Goal: Task Accomplishment & Management: Complete application form

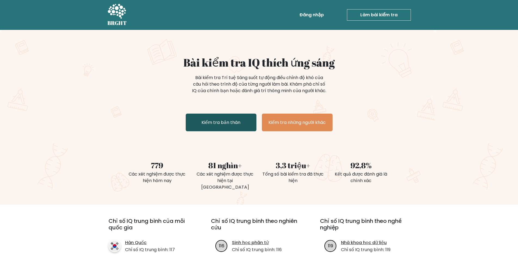
click at [221, 126] on font "Kiểm tra bản thân" at bounding box center [221, 122] width 39 height 6
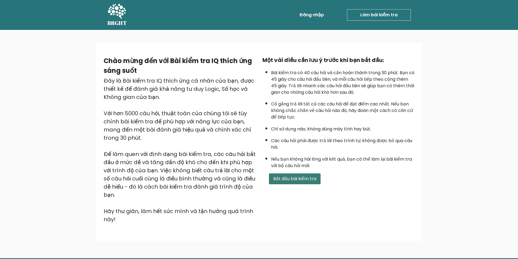
click at [306, 183] on button "Bắt đầu bài kiểm tra" at bounding box center [295, 179] width 52 height 11
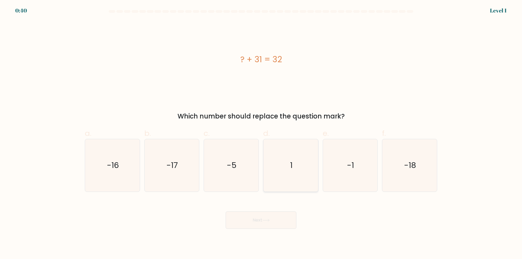
click at [293, 168] on text "1" at bounding box center [291, 165] width 2 height 11
click at [261, 133] on input "d. 1" at bounding box center [261, 132] width 0 height 4
radio input "true"
click at [279, 214] on button "Next" at bounding box center [261, 220] width 71 height 17
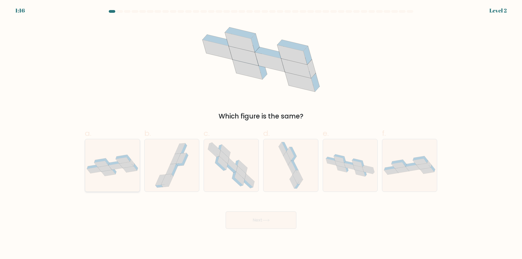
click at [117, 175] on icon at bounding box center [112, 165] width 55 height 21
click at [261, 133] on input "a." at bounding box center [261, 132] width 0 height 4
radio input "true"
click at [265, 219] on button "Next" at bounding box center [261, 220] width 71 height 17
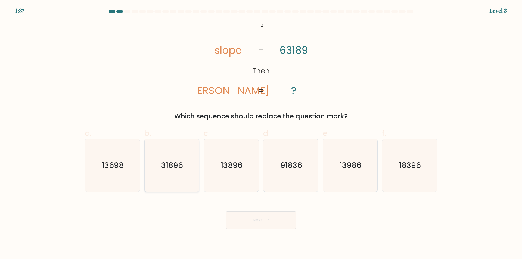
click at [174, 171] on icon "31896" at bounding box center [172, 165] width 53 height 53
click at [261, 133] on input "b. 31896" at bounding box center [261, 132] width 0 height 4
radio input "true"
click at [266, 218] on button "Next" at bounding box center [261, 220] width 71 height 17
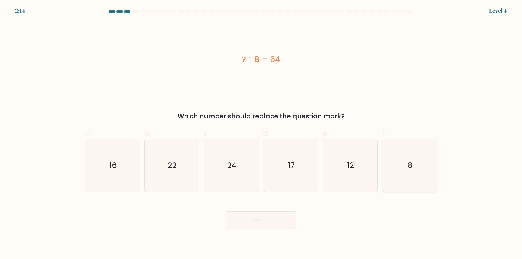
click at [414, 161] on icon "8" at bounding box center [410, 165] width 53 height 53
click at [261, 133] on input "f. 8" at bounding box center [261, 132] width 0 height 4
radio input "true"
click at [264, 218] on button "Next" at bounding box center [261, 220] width 71 height 17
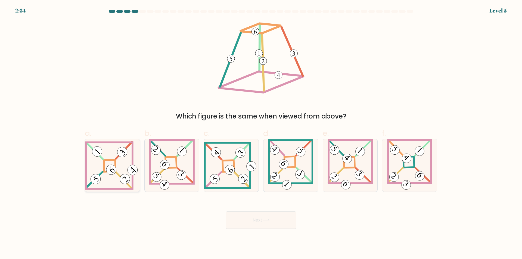
click at [114, 180] on icon at bounding box center [112, 165] width 55 height 49
click at [261, 133] on input "a." at bounding box center [261, 132] width 0 height 4
radio input "true"
click at [267, 224] on button "Next" at bounding box center [261, 220] width 71 height 17
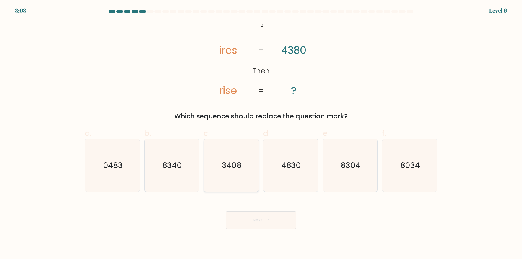
click at [236, 174] on icon "3408" at bounding box center [231, 165] width 53 height 53
click at [261, 133] on input "c. 3408" at bounding box center [261, 132] width 0 height 4
radio input "true"
click at [254, 219] on button "Next" at bounding box center [261, 220] width 71 height 17
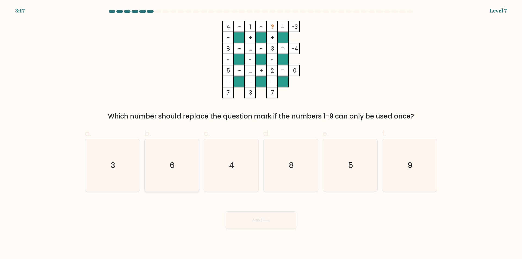
click at [184, 173] on icon "6" at bounding box center [172, 165] width 53 height 53
click at [261, 133] on input "b. 6" at bounding box center [261, 132] width 0 height 4
radio input "true"
click at [248, 223] on button "Next" at bounding box center [261, 220] width 71 height 17
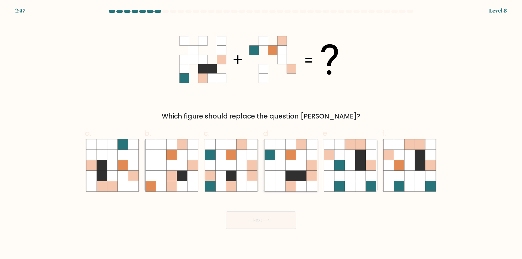
click at [291, 177] on icon at bounding box center [291, 176] width 10 height 10
click at [261, 133] on input "d." at bounding box center [261, 132] width 0 height 4
radio input "true"
click at [277, 221] on button "Next" at bounding box center [261, 220] width 71 height 17
click at [269, 221] on icon at bounding box center [266, 220] width 7 height 2
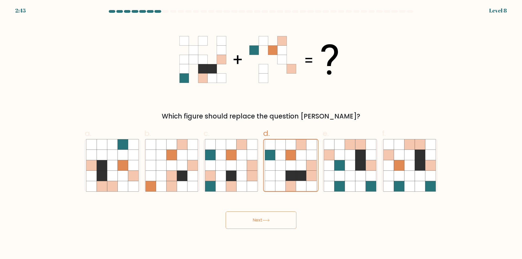
click at [269, 221] on icon at bounding box center [266, 220] width 7 height 2
click at [244, 219] on button "Next" at bounding box center [261, 220] width 71 height 17
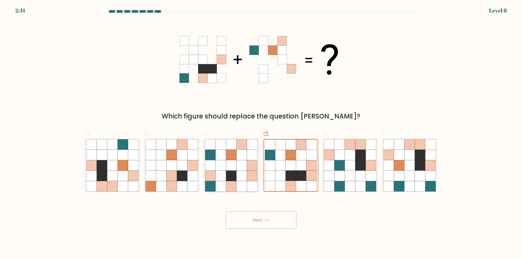
click at [248, 167] on icon at bounding box center [252, 165] width 10 height 10
click at [261, 133] on input "c." at bounding box center [261, 132] width 0 height 4
radio input "true"
click at [271, 172] on icon at bounding box center [270, 176] width 10 height 10
click at [261, 133] on input "d." at bounding box center [261, 132] width 0 height 4
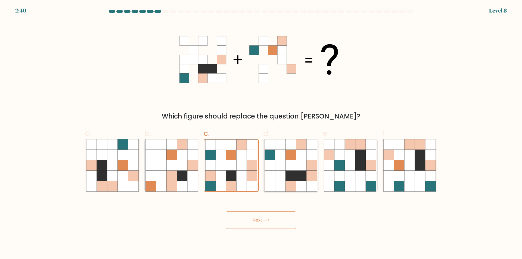
radio input "true"
click at [271, 216] on button "Next" at bounding box center [261, 220] width 71 height 17
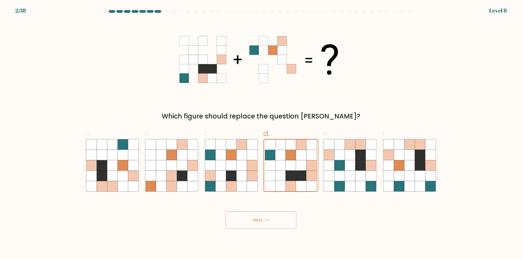
click at [271, 216] on button "Next" at bounding box center [261, 220] width 71 height 17
drag, startPoint x: 290, startPoint y: 173, endPoint x: 289, endPoint y: 196, distance: 23.4
click at [290, 176] on icon at bounding box center [291, 176] width 10 height 10
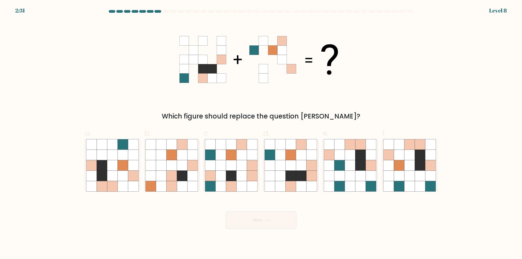
click at [261, 133] on input "d." at bounding box center [261, 132] width 0 height 4
radio input "true"
click at [276, 211] on div "Next" at bounding box center [261, 214] width 359 height 30
click at [275, 216] on button "Next" at bounding box center [261, 220] width 71 height 17
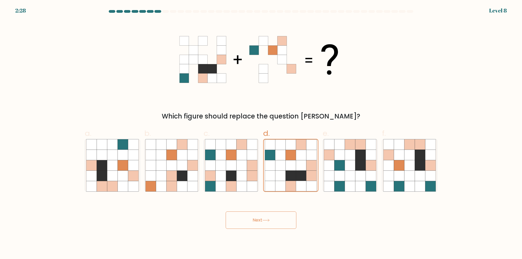
click at [275, 216] on button "Next" at bounding box center [261, 220] width 71 height 17
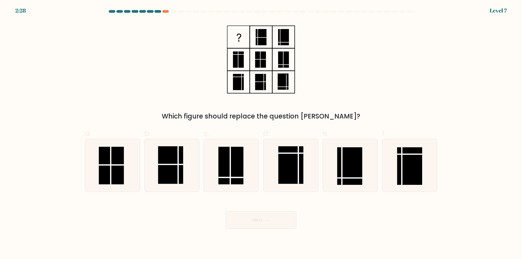
drag, startPoint x: 275, startPoint y: 216, endPoint x: 267, endPoint y: 220, distance: 9.0
click at [401, 167] on rect at bounding box center [410, 166] width 25 height 38
click at [261, 133] on input "f." at bounding box center [261, 132] width 0 height 4
radio input "true"
click at [260, 222] on button "Next" at bounding box center [261, 220] width 71 height 17
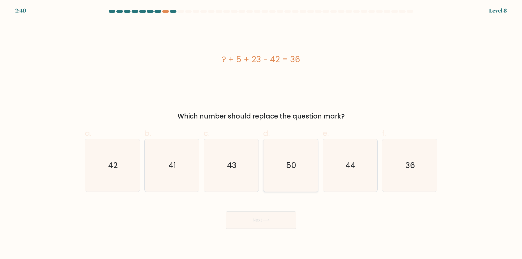
click at [310, 177] on icon "50" at bounding box center [291, 165] width 53 height 53
click at [261, 133] on input "d. 50" at bounding box center [261, 132] width 0 height 4
radio input "true"
click at [242, 222] on button "Next" at bounding box center [261, 220] width 71 height 17
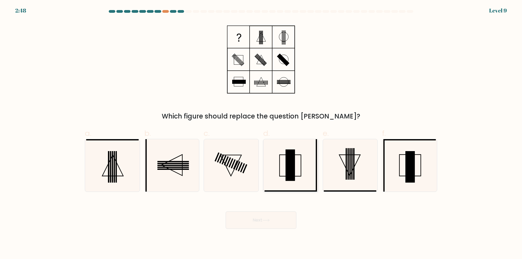
click at [281, 174] on icon at bounding box center [291, 165] width 53 height 53
click at [261, 133] on input "d." at bounding box center [261, 132] width 0 height 4
radio input "true"
click at [416, 179] on icon at bounding box center [410, 165] width 53 height 53
click at [261, 133] on input "f." at bounding box center [261, 132] width 0 height 4
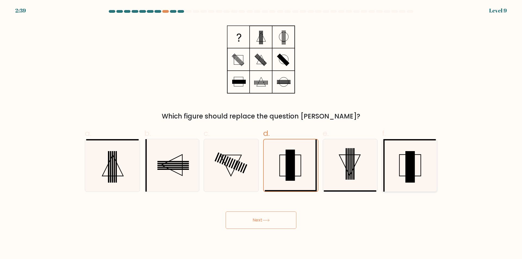
radio input "true"
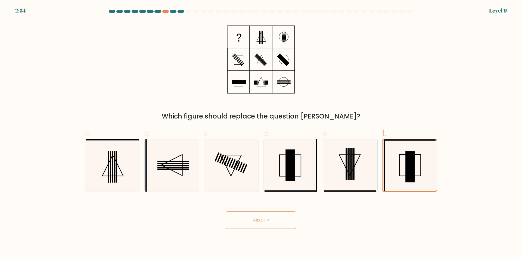
click at [263, 217] on button "Next" at bounding box center [261, 220] width 71 height 17
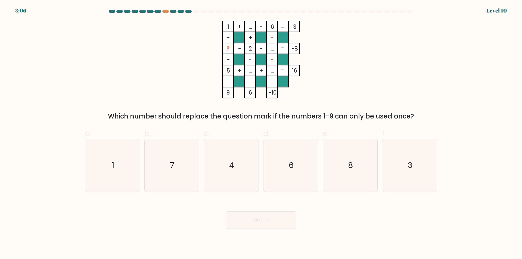
click at [187, 10] on div "3:06 Level 10" at bounding box center [261, 7] width 522 height 15
click at [417, 172] on icon "3" at bounding box center [410, 165] width 53 height 53
click at [261, 133] on input "f. 3" at bounding box center [261, 132] width 0 height 4
radio input "true"
click at [267, 224] on button "Next" at bounding box center [261, 220] width 71 height 17
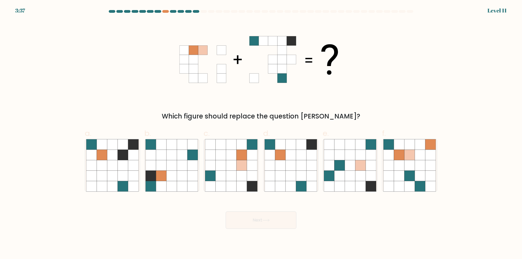
click at [166, 13] on div at bounding box center [261, 12] width 359 height 5
click at [166, 11] on div at bounding box center [165, 11] width 7 height 3
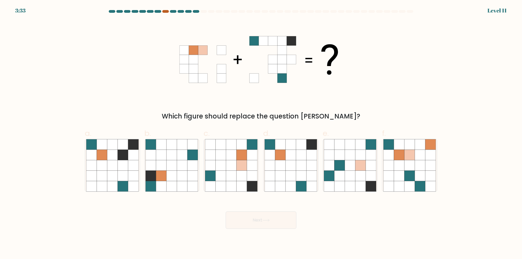
click at [166, 11] on div at bounding box center [165, 11] width 7 height 3
click at [163, 10] on div at bounding box center [165, 11] width 7 height 3
click at [167, 10] on div at bounding box center [165, 11] width 7 height 3
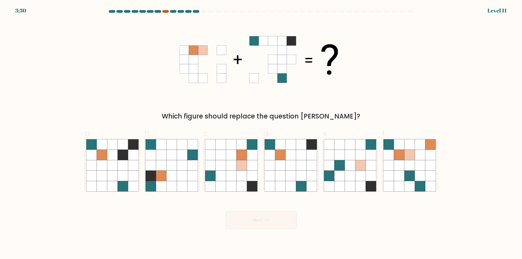
click at [167, 10] on div at bounding box center [165, 11] width 7 height 3
click at [299, 171] on icon at bounding box center [301, 176] width 10 height 10
click at [261, 133] on input "d." at bounding box center [261, 132] width 0 height 4
radio input "true"
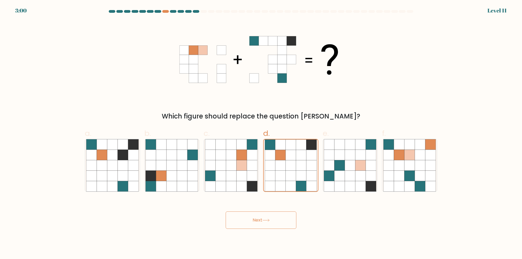
click at [281, 219] on button "Next" at bounding box center [261, 220] width 71 height 17
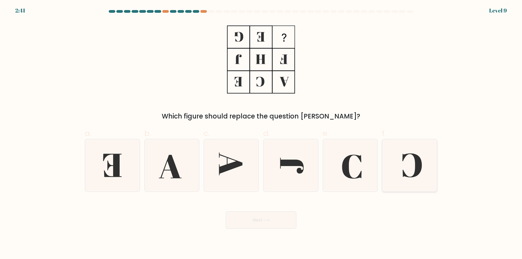
click at [414, 168] on icon at bounding box center [410, 165] width 53 height 53
click at [261, 133] on input "f." at bounding box center [261, 132] width 0 height 4
radio input "true"
click at [260, 218] on button "Next" at bounding box center [261, 220] width 71 height 17
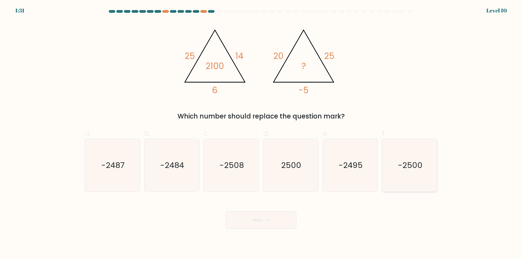
click at [419, 167] on text "-2500" at bounding box center [410, 165] width 25 height 11
click at [261, 133] on input "f. -2500" at bounding box center [261, 132] width 0 height 4
radio input "true"
click at [269, 220] on icon at bounding box center [266, 220] width 7 height 3
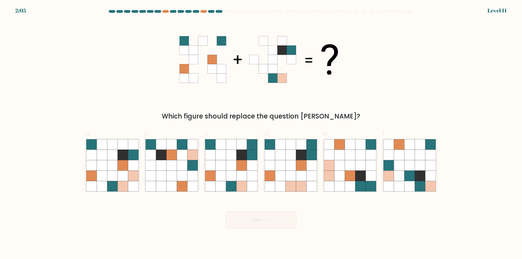
click at [267, 225] on button "Next" at bounding box center [261, 220] width 71 height 17
click at [205, 11] on div at bounding box center [204, 11] width 7 height 3
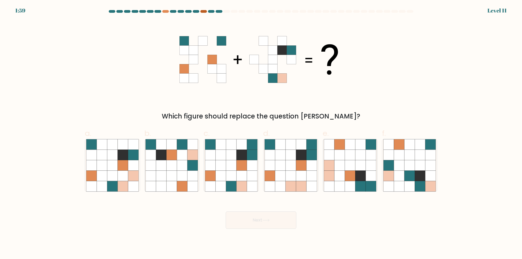
click at [205, 11] on div at bounding box center [204, 11] width 7 height 3
click at [218, 12] on div at bounding box center [219, 11] width 7 height 3
click at [219, 11] on div at bounding box center [219, 11] width 7 height 3
click at [237, 180] on icon at bounding box center [242, 176] width 10 height 10
click at [261, 133] on input "c." at bounding box center [261, 132] width 0 height 4
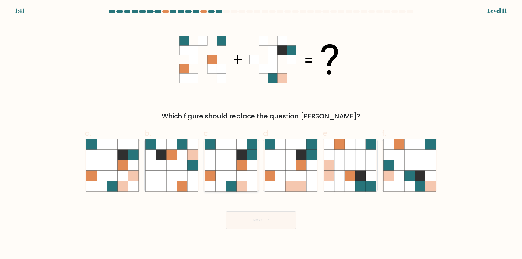
radio input "true"
click at [250, 220] on button "Next" at bounding box center [261, 220] width 71 height 17
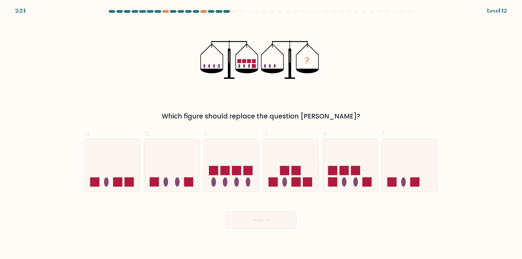
click at [250, 220] on button "Next" at bounding box center [261, 220] width 71 height 17
click at [369, 176] on icon at bounding box center [350, 165] width 55 height 45
click at [261, 133] on input "e." at bounding box center [261, 132] width 0 height 4
radio input "true"
click at [268, 220] on icon at bounding box center [266, 220] width 7 height 3
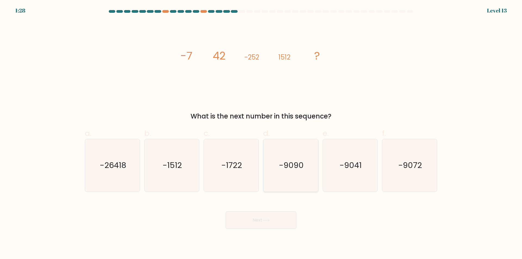
click at [287, 176] on icon "-9090" at bounding box center [291, 165] width 53 height 53
click at [261, 133] on input "d. -9090" at bounding box center [261, 132] width 0 height 4
radio input "true"
click at [270, 219] on icon at bounding box center [266, 220] width 7 height 3
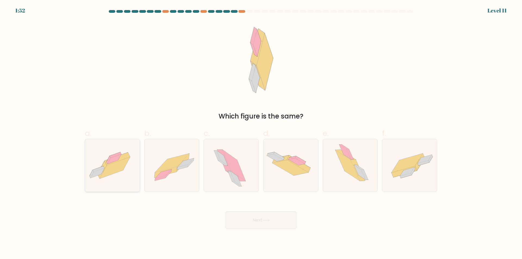
click at [110, 174] on icon at bounding box center [115, 167] width 30 height 21
click at [261, 133] on input "a." at bounding box center [261, 132] width 0 height 4
radio input "true"
click at [248, 220] on button "Next" at bounding box center [261, 220] width 71 height 17
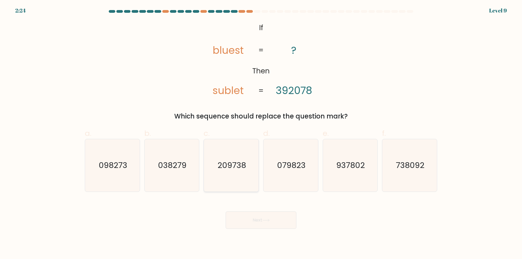
click at [246, 171] on text "209738" at bounding box center [232, 165] width 29 height 11
click at [261, 133] on input "c. 209738" at bounding box center [261, 132] width 0 height 4
radio input "true"
click at [250, 221] on button "Next" at bounding box center [261, 220] width 71 height 17
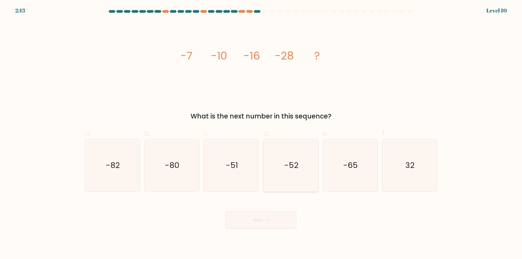
click at [307, 162] on icon "-52" at bounding box center [291, 165] width 53 height 53
click at [261, 133] on input "d. -52" at bounding box center [261, 132] width 0 height 4
radio input "true"
click at [269, 221] on icon at bounding box center [266, 220] width 7 height 3
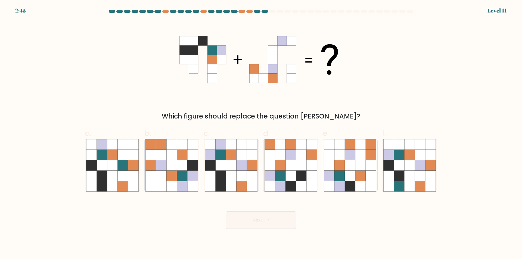
drag, startPoint x: 184, startPoint y: 117, endPoint x: 360, endPoint y: 119, distance: 176.1
click at [360, 119] on div "Which figure should replace the question mark?" at bounding box center [261, 117] width 346 height 10
click at [412, 113] on div "Which figure should replace the question mark?" at bounding box center [261, 117] width 346 height 10
click at [167, 12] on div at bounding box center [165, 11] width 7 height 3
click at [230, 187] on icon at bounding box center [231, 186] width 10 height 10
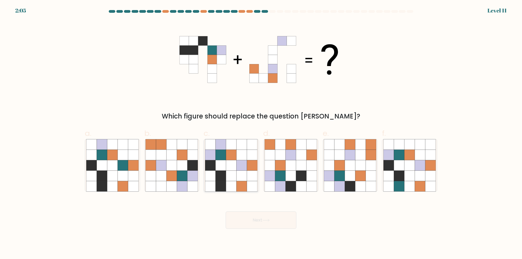
click at [261, 133] on input "c." at bounding box center [261, 132] width 0 height 4
radio input "true"
click at [249, 219] on button "Next" at bounding box center [261, 220] width 71 height 17
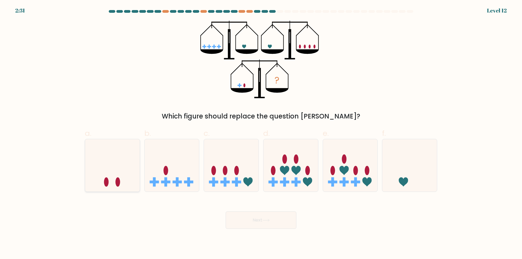
click at [110, 179] on icon at bounding box center [112, 165] width 55 height 45
click at [261, 133] on input "a." at bounding box center [261, 132] width 0 height 4
radio input "true"
click at [250, 221] on button "Next" at bounding box center [261, 220] width 71 height 17
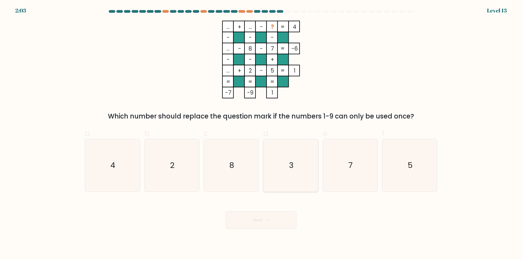
click at [299, 174] on icon "3" at bounding box center [291, 165] width 53 height 53
click at [261, 133] on input "d. 3" at bounding box center [261, 132] width 0 height 4
radio input "true"
click at [281, 224] on button "Next" at bounding box center [261, 220] width 71 height 17
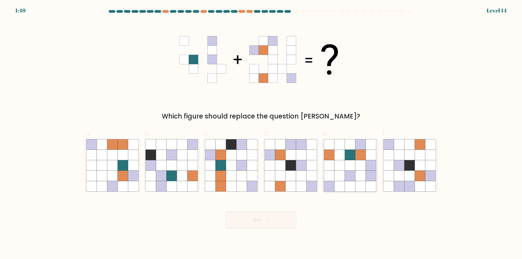
click at [339, 173] on icon at bounding box center [340, 176] width 10 height 10
click at [261, 133] on input "e." at bounding box center [261, 132] width 0 height 4
radio input "true"
click at [270, 217] on button "Next" at bounding box center [261, 220] width 71 height 17
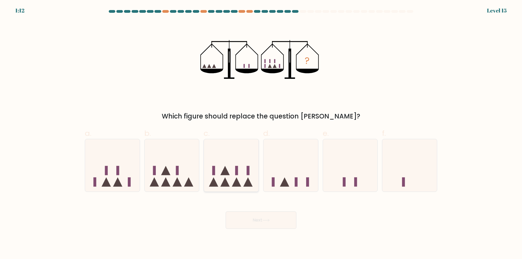
drag, startPoint x: 211, startPoint y: 182, endPoint x: 229, endPoint y: 185, distance: 18.9
click at [209, 182] on icon at bounding box center [231, 165] width 55 height 45
click at [261, 133] on input "c." at bounding box center [261, 132] width 0 height 4
radio input "true"
click at [258, 226] on button "Next" at bounding box center [261, 220] width 71 height 17
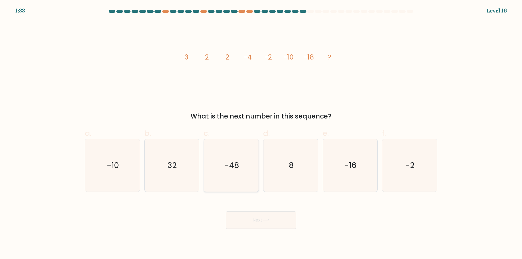
click at [208, 174] on icon "-48" at bounding box center [231, 165] width 53 height 53
click at [261, 133] on input "c. -48" at bounding box center [261, 132] width 0 height 4
radio input "true"
click at [273, 224] on button "Next" at bounding box center [261, 220] width 71 height 17
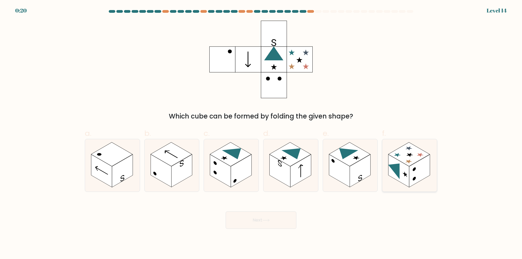
click at [427, 166] on rect at bounding box center [420, 171] width 21 height 33
click at [261, 133] on input "f." at bounding box center [261, 132] width 0 height 4
radio input "true"
click at [254, 219] on button "Next" at bounding box center [261, 220] width 71 height 17
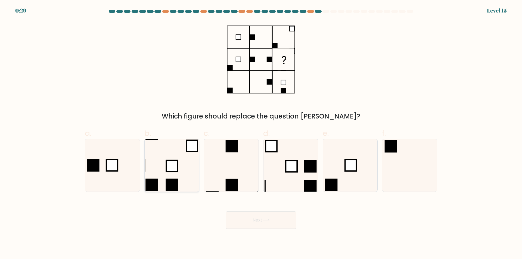
click at [170, 176] on icon at bounding box center [172, 165] width 53 height 53
click at [261, 133] on input "b." at bounding box center [261, 132] width 0 height 4
radio input "true"
click at [254, 216] on button "Next" at bounding box center [261, 220] width 71 height 17
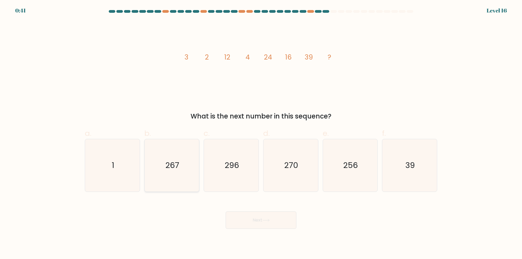
click at [174, 164] on text "267" at bounding box center [172, 165] width 14 height 11
click at [261, 133] on input "b. 267" at bounding box center [261, 132] width 0 height 4
radio input "true"
click at [257, 220] on button "Next" at bounding box center [261, 220] width 71 height 17
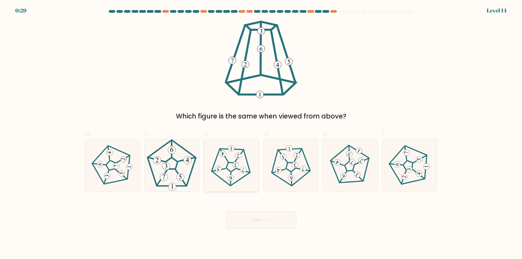
click at [221, 156] on icon at bounding box center [231, 166] width 42 height 42
click at [261, 133] on input "c." at bounding box center [261, 132] width 0 height 4
radio input "true"
click at [252, 218] on button "Next" at bounding box center [261, 220] width 71 height 17
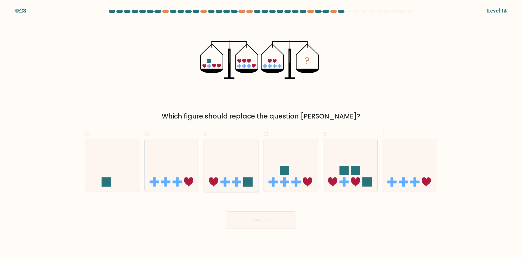
click at [230, 184] on icon at bounding box center [231, 165] width 55 height 45
click at [261, 133] on input "c." at bounding box center [261, 132] width 0 height 4
radio input "true"
click at [263, 221] on button "Next" at bounding box center [261, 220] width 71 height 17
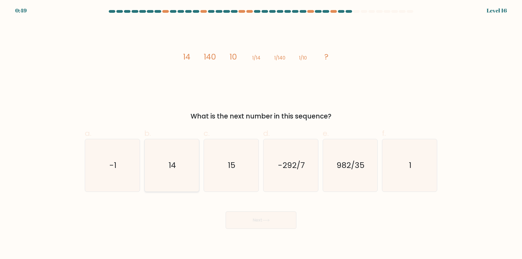
click at [162, 165] on icon "14" at bounding box center [172, 165] width 53 height 53
click at [261, 133] on input "b. 14" at bounding box center [261, 132] width 0 height 4
radio input "true"
click at [398, 178] on icon "1" at bounding box center [410, 165] width 53 height 53
click at [261, 133] on input "f. 1" at bounding box center [261, 132] width 0 height 4
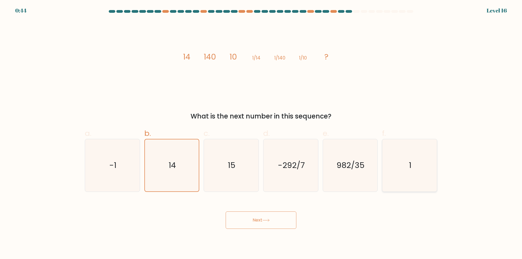
radio input "true"
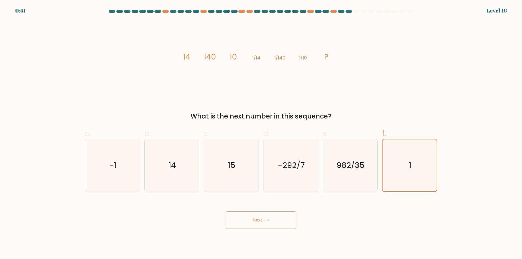
click at [250, 218] on button "Next" at bounding box center [261, 220] width 71 height 17
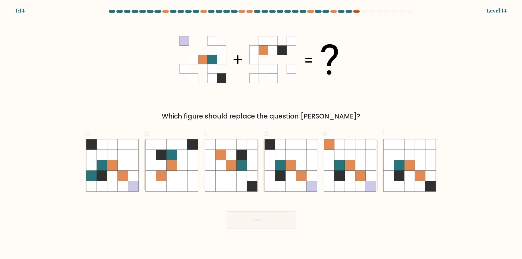
click at [355, 10] on div at bounding box center [356, 11] width 7 height 3
click at [278, 167] on icon at bounding box center [280, 165] width 10 height 10
click at [261, 133] on input "d." at bounding box center [261, 132] width 0 height 4
radio input "true"
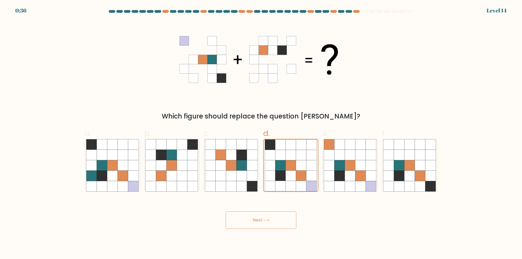
click at [272, 219] on button "Next" at bounding box center [261, 220] width 71 height 17
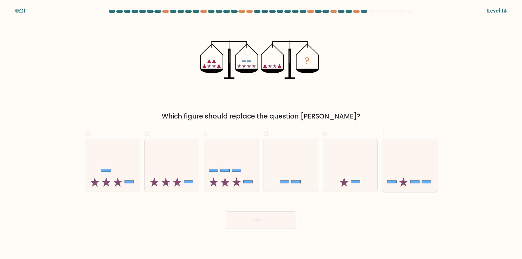
click at [393, 186] on icon at bounding box center [410, 165] width 55 height 45
click at [261, 133] on input "f." at bounding box center [261, 132] width 0 height 4
radio input "true"
click at [285, 220] on button "Next" at bounding box center [261, 220] width 71 height 17
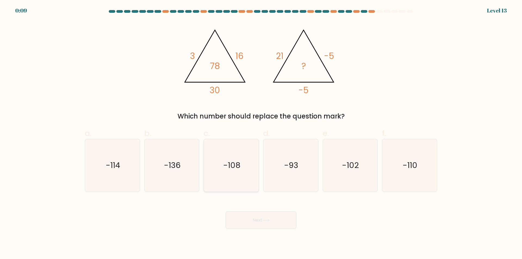
click at [241, 174] on icon "-108" at bounding box center [231, 165] width 53 height 53
click at [261, 133] on input "c. -108" at bounding box center [261, 132] width 0 height 4
radio input "true"
click at [264, 219] on icon at bounding box center [266, 220] width 7 height 3
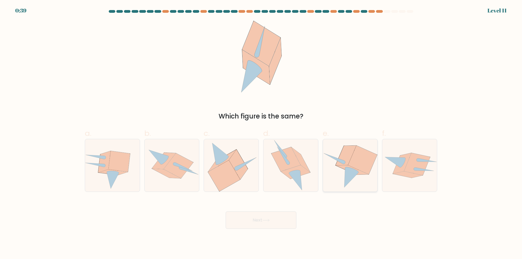
click at [360, 178] on icon at bounding box center [350, 166] width 55 height 50
click at [261, 133] on input "e." at bounding box center [261, 132] width 0 height 4
radio input "true"
click at [263, 221] on button "Next" at bounding box center [261, 220] width 71 height 17
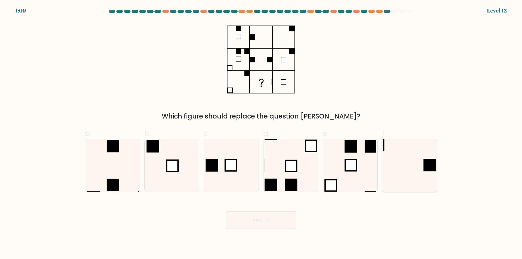
click at [404, 171] on icon at bounding box center [410, 165] width 53 height 53
click at [261, 133] on input "f." at bounding box center [261, 132] width 0 height 4
radio input "true"
click at [246, 218] on button "Next" at bounding box center [261, 220] width 71 height 17
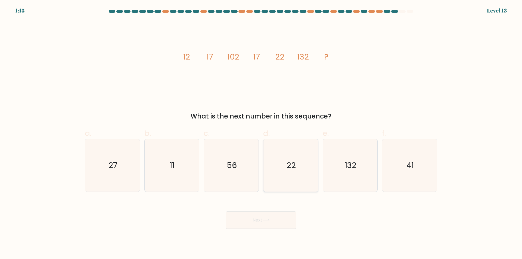
click at [290, 175] on icon "22" at bounding box center [291, 165] width 53 height 53
click at [261, 133] on input "d. 22" at bounding box center [261, 132] width 0 height 4
radio input "true"
click at [257, 219] on button "Next" at bounding box center [261, 220] width 71 height 17
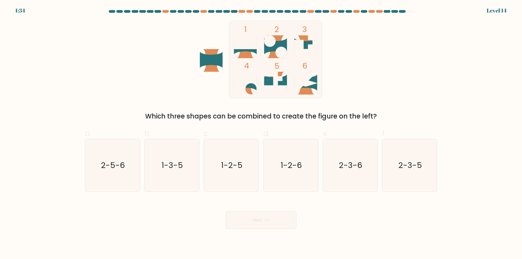
click at [410, 12] on div at bounding box center [410, 11] width 7 height 3
click at [239, 168] on text "1-2-5" at bounding box center [231, 165] width 21 height 11
click at [261, 133] on input "c. 1-2-5" at bounding box center [261, 132] width 0 height 4
radio input "true"
click at [253, 214] on button "Next" at bounding box center [261, 220] width 71 height 17
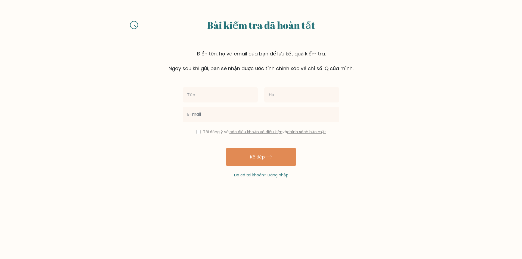
click at [235, 102] on input "text" at bounding box center [220, 94] width 75 height 15
type input "phong"
click at [284, 98] on input "text" at bounding box center [301, 94] width 75 height 15
type input "hoang"
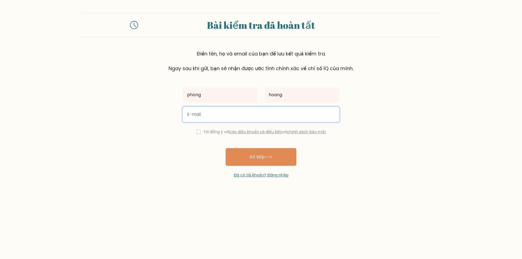
click at [284, 116] on input "email" at bounding box center [261, 114] width 157 height 15
type input "[EMAIL_ADDRESS][DOMAIN_NAME]"
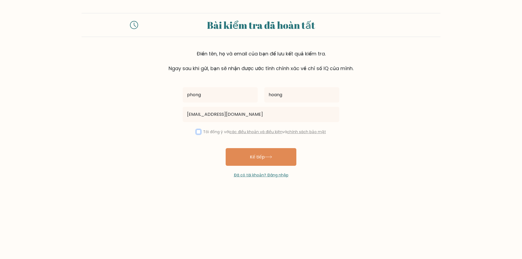
click at [198, 130] on input "checkbox" at bounding box center [198, 132] width 4 height 4
checkbox input "true"
click at [245, 158] on button "Kế tiếp" at bounding box center [261, 157] width 71 height 18
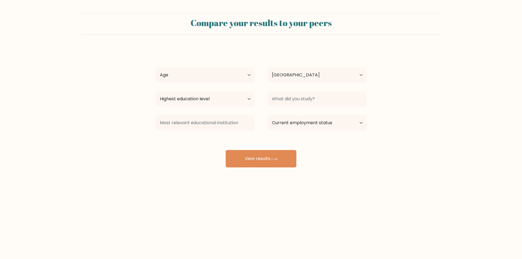
select select "VN"
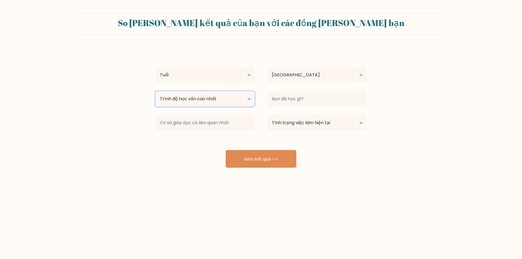
click at [239, 104] on select "Trình độ học vấn cao nhất Không có trường học Sơ đẳng Trung học cơ sở Trung học…" at bounding box center [205, 98] width 99 height 15
select select "lower_secondary"
click at [156, 91] on select "Trình độ học vấn cao nhất Không có trường học Sơ đẳng Trung học cơ sở Trung học…" at bounding box center [205, 98] width 99 height 15
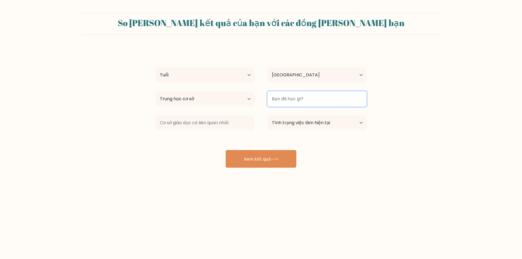
click at [294, 104] on input at bounding box center [317, 98] width 99 height 15
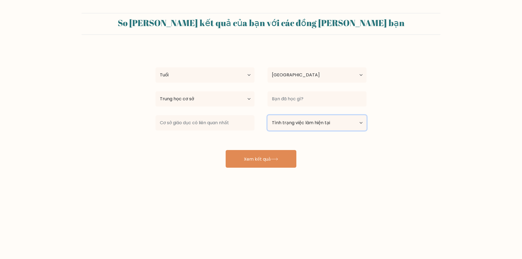
click at [353, 126] on select "Tình trạng việc làm hiện tại Có việc làm Học sinh Đã nghỉ hưu Khác / không muốn…" at bounding box center [317, 122] width 99 height 15
select select "student"
click at [268, 115] on select "Tình trạng việc làm hiện tại Có việc làm Học sinh Đã nghỉ hưu Khác / không muốn…" at bounding box center [317, 122] width 99 height 15
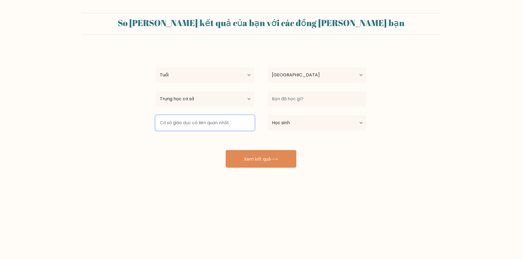
click at [241, 120] on input at bounding box center [205, 122] width 99 height 15
click at [243, 120] on input at bounding box center [205, 122] width 99 height 15
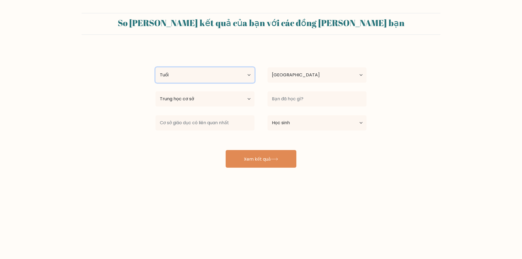
click at [234, 76] on select "Tuổi Dưới 18 tuổi 18-24 tuổi 25-34 tuổi 35-44 tuổi 45-54 tuổi 55-64 tuổi 65 tuổ…" at bounding box center [205, 74] width 99 height 15
select select "min_18"
click at [156, 67] on select "Tuổi Dưới 18 tuổi 18-24 tuổi 25-34 tuổi 35-44 tuổi 45-54 tuổi 55-64 tuổi 65 tuổ…" at bounding box center [205, 74] width 99 height 15
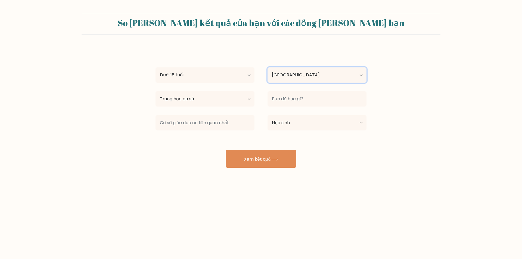
click at [297, 82] on select "Quốc gia Afghanistan Albania Algeria Samoa thuộc Mỹ Andorra Angola Anguilla Nam…" at bounding box center [317, 74] width 99 height 15
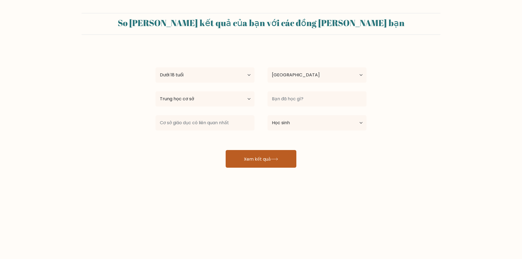
click at [281, 163] on button "Xem kết quả" at bounding box center [261, 159] width 71 height 18
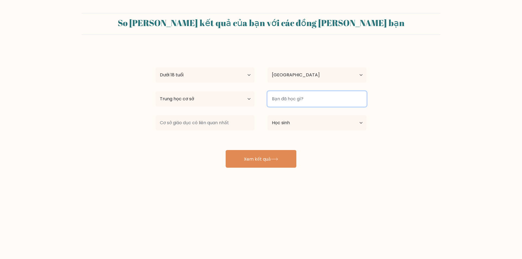
click at [304, 103] on input at bounding box center [317, 98] width 99 height 15
type input "thcs"
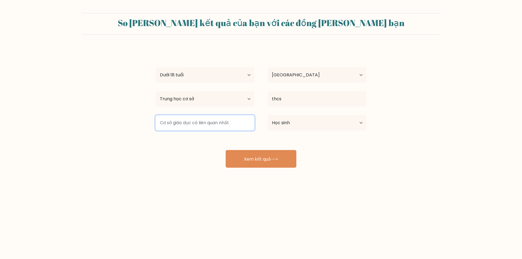
click at [234, 127] on input at bounding box center [205, 122] width 99 height 15
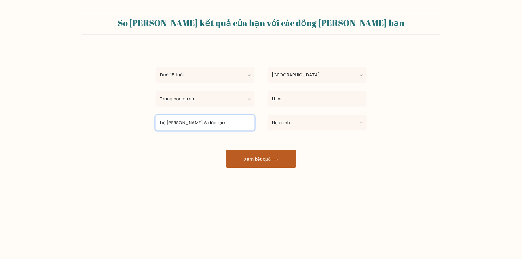
type input "bộ giáo dục & đào tạo"
drag, startPoint x: 241, startPoint y: 163, endPoint x: 251, endPoint y: 163, distance: 9.3
click at [242, 163] on button "Xem kết quả" at bounding box center [261, 159] width 71 height 18
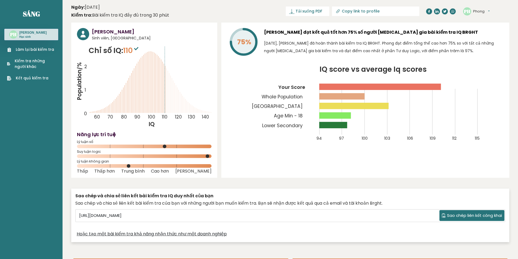
click at [397, 86] on rect at bounding box center [380, 87] width 122 height 6
drag, startPoint x: 130, startPoint y: 166, endPoint x: 149, endPoint y: 165, distance: 19.0
click at [149, 165] on rect at bounding box center [144, 166] width 135 height 4
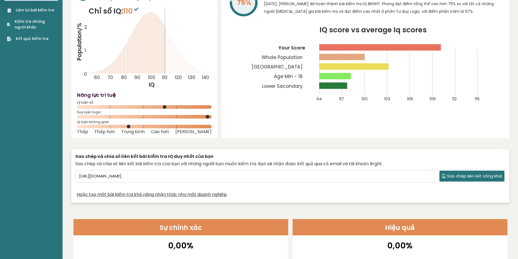
scroll to position [12, 0]
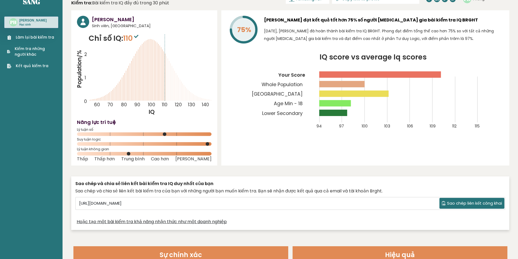
click at [184, 96] on icon at bounding box center [184, 93] width 0 height 16
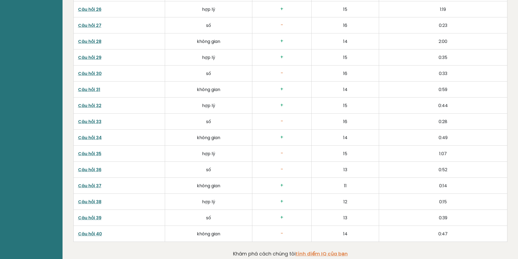
scroll to position [1373, 0]
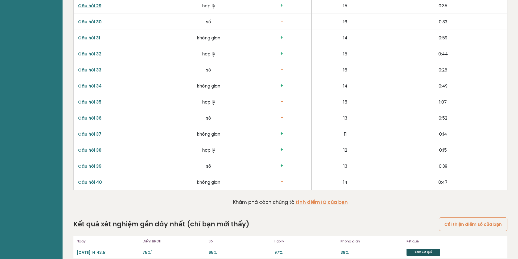
click at [427, 250] on font "Xem kết quả" at bounding box center [424, 252] width 18 height 4
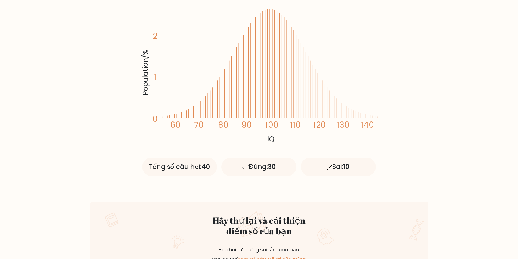
scroll to position [136, 0]
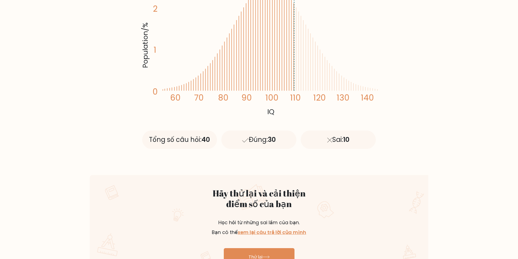
click at [316, 139] on div "Sai: 10" at bounding box center [338, 140] width 75 height 19
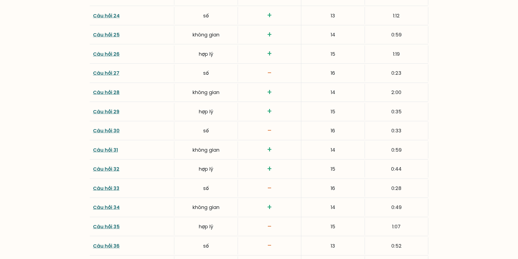
scroll to position [1382, 0]
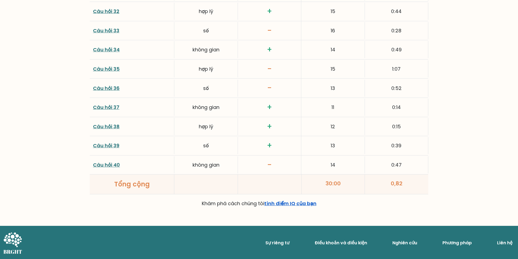
drag, startPoint x: 290, startPoint y: 202, endPoint x: 288, endPoint y: 200, distance: 3.1
click at [290, 202] on font "tính điểm IQ của bạn" at bounding box center [290, 203] width 52 height 7
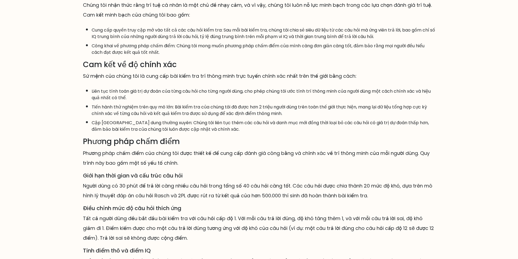
scroll to position [281, 0]
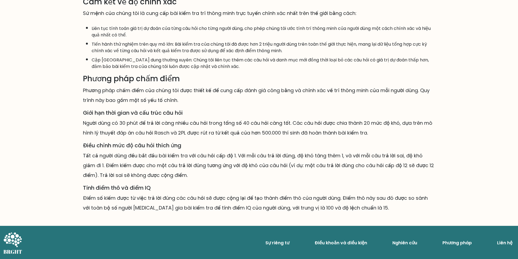
click at [9, 244] on icon at bounding box center [12, 243] width 19 height 22
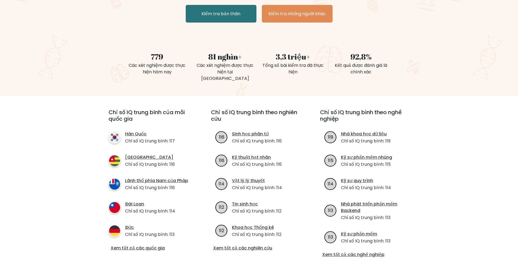
scroll to position [218, 0]
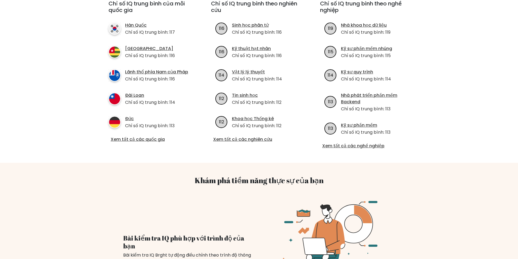
click at [131, 143] on div "Xem tất cả các quốc gia" at bounding box center [150, 139] width 83 height 7
click at [148, 139] on font "Xem tất cả các quốc gia" at bounding box center [138, 139] width 54 height 6
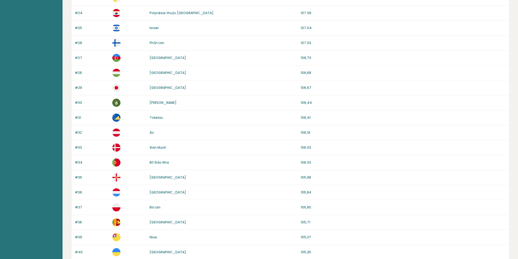
scroll to position [456, 0]
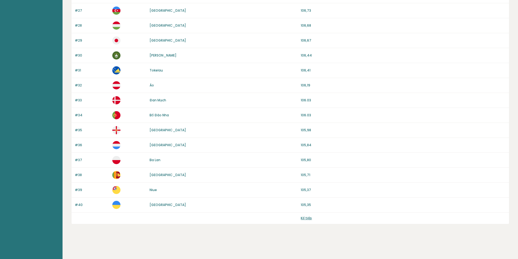
click at [309, 219] on font "Kế tiếp" at bounding box center [306, 218] width 11 height 5
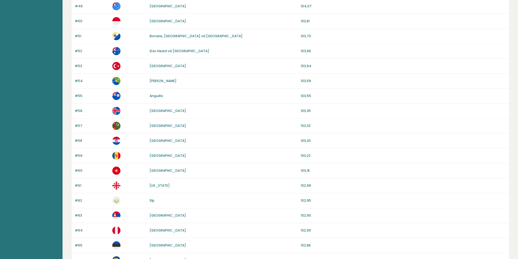
scroll to position [218, 0]
